Goal: Task Accomplishment & Management: Use online tool/utility

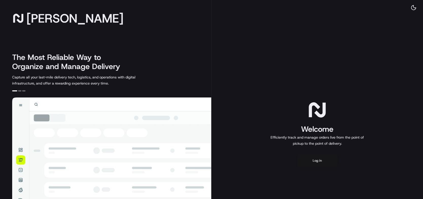
click at [315, 162] on button "Log in" at bounding box center [317, 160] width 41 height 12
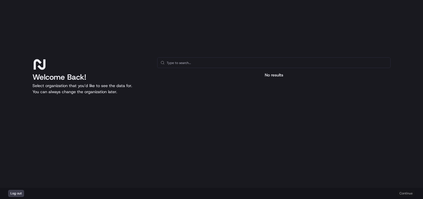
click at [229, 69] on div "No results" at bounding box center [273, 109] width 233 height 105
click at [231, 66] on input "text" at bounding box center [277, 63] width 220 height 10
click at [262, 70] on div "No results" at bounding box center [273, 109] width 233 height 105
click at [270, 76] on div "No results" at bounding box center [273, 75] width 233 height 6
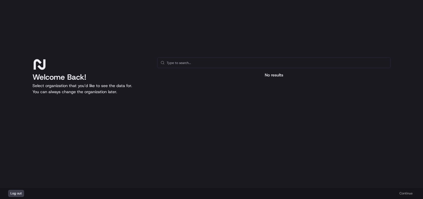
click at [270, 76] on div "No results" at bounding box center [273, 75] width 233 height 6
click at [402, 193] on div "Log out Continue" at bounding box center [211, 193] width 423 height 11
click at [404, 193] on div "Log out Continue" at bounding box center [211, 193] width 423 height 11
drag, startPoint x: 404, startPoint y: 193, endPoint x: 328, endPoint y: 186, distance: 76.7
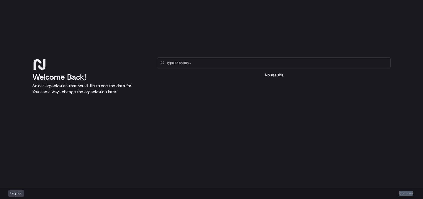
click at [404, 193] on div "Log out Continue" at bounding box center [211, 193] width 423 height 11
click at [185, 61] on input "text" at bounding box center [277, 63] width 220 height 10
type input "Cents"
click at [250, 41] on div "Welcome Back! Select organization that you’d like to see the data for. You can …" at bounding box center [211, 94] width 423 height 188
click at [405, 197] on div "Log out Continue" at bounding box center [211, 193] width 423 height 11
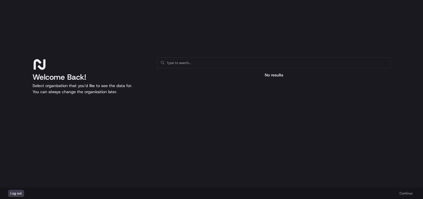
click at [405, 197] on div "Log out Continue" at bounding box center [211, 193] width 423 height 11
click at [404, 194] on div "Log out Continue" at bounding box center [211, 193] width 423 height 11
drag, startPoint x: 404, startPoint y: 194, endPoint x: 390, endPoint y: 192, distance: 14.1
click at [404, 194] on div "Log out Continue" at bounding box center [211, 193] width 423 height 11
click at [18, 195] on button "Log out" at bounding box center [16, 193] width 16 height 7
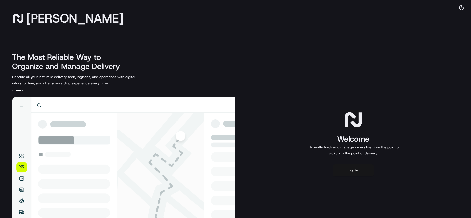
click at [355, 173] on button "Log in" at bounding box center [353, 170] width 41 height 12
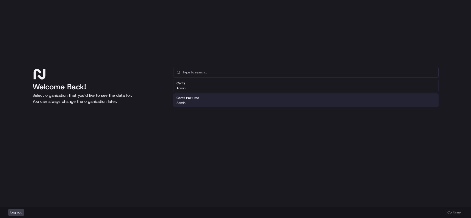
click at [196, 98] on h2 "Cents Pre-Prod" at bounding box center [188, 98] width 23 height 5
click at [451, 214] on button "Continue" at bounding box center [455, 212] width 18 height 7
